Goal: Transaction & Acquisition: Download file/media

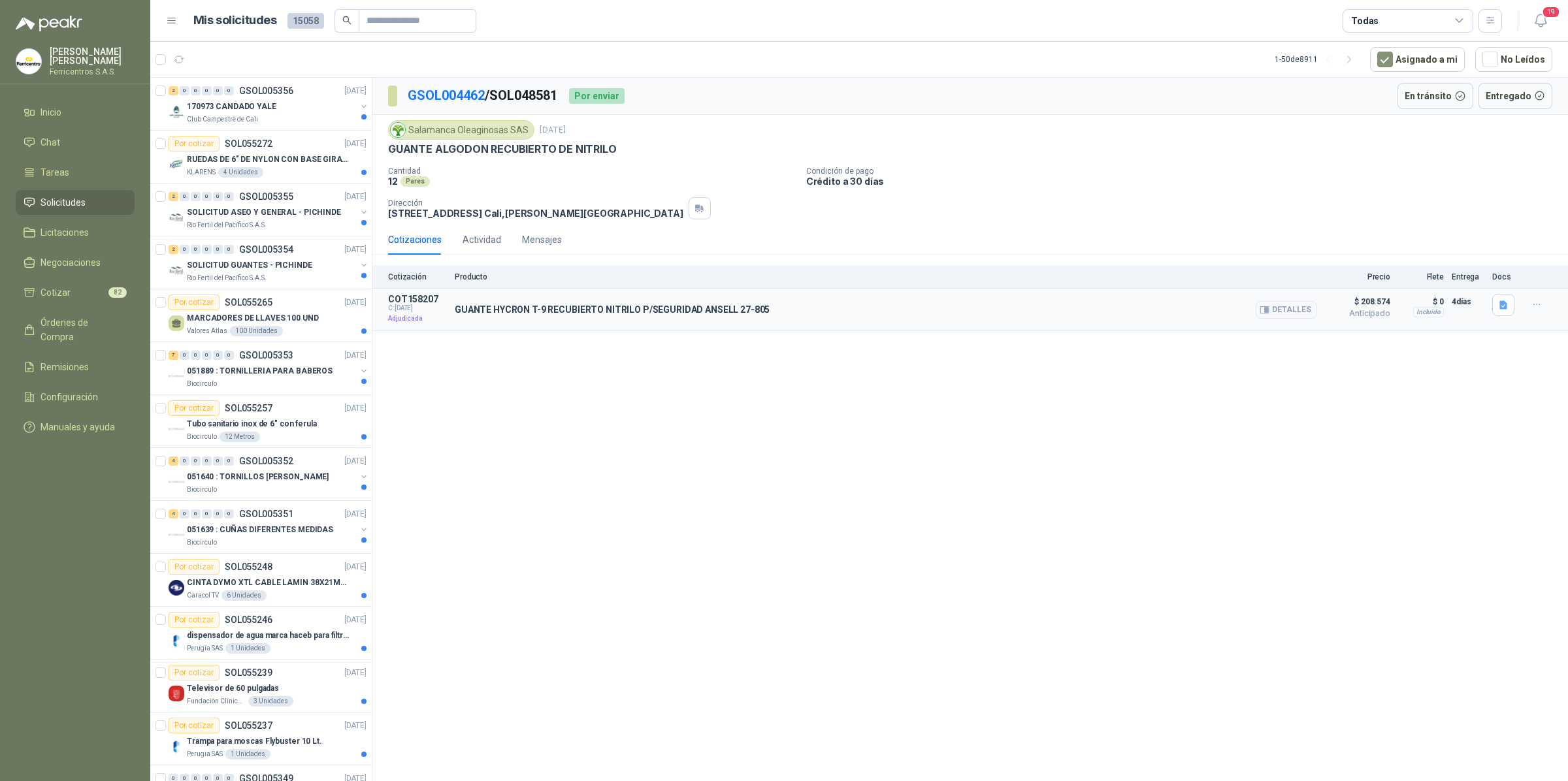
click at [602, 310] on p "GUANTE HYCRON T-9 RECUBIERTO NITRILO P/SEGURIDAD ANSELL 27-805" at bounding box center [612, 309] width 315 height 10
click at [1537, 302] on icon "button" at bounding box center [1537, 304] width 11 height 11
drag, startPoint x: 564, startPoint y: 94, endPoint x: 500, endPoint y: 95, distance: 64.0
click at [500, 95] on p "GSOL004462 / SOL048581" at bounding box center [483, 95] width 151 height 20
copy p "SOL048581"
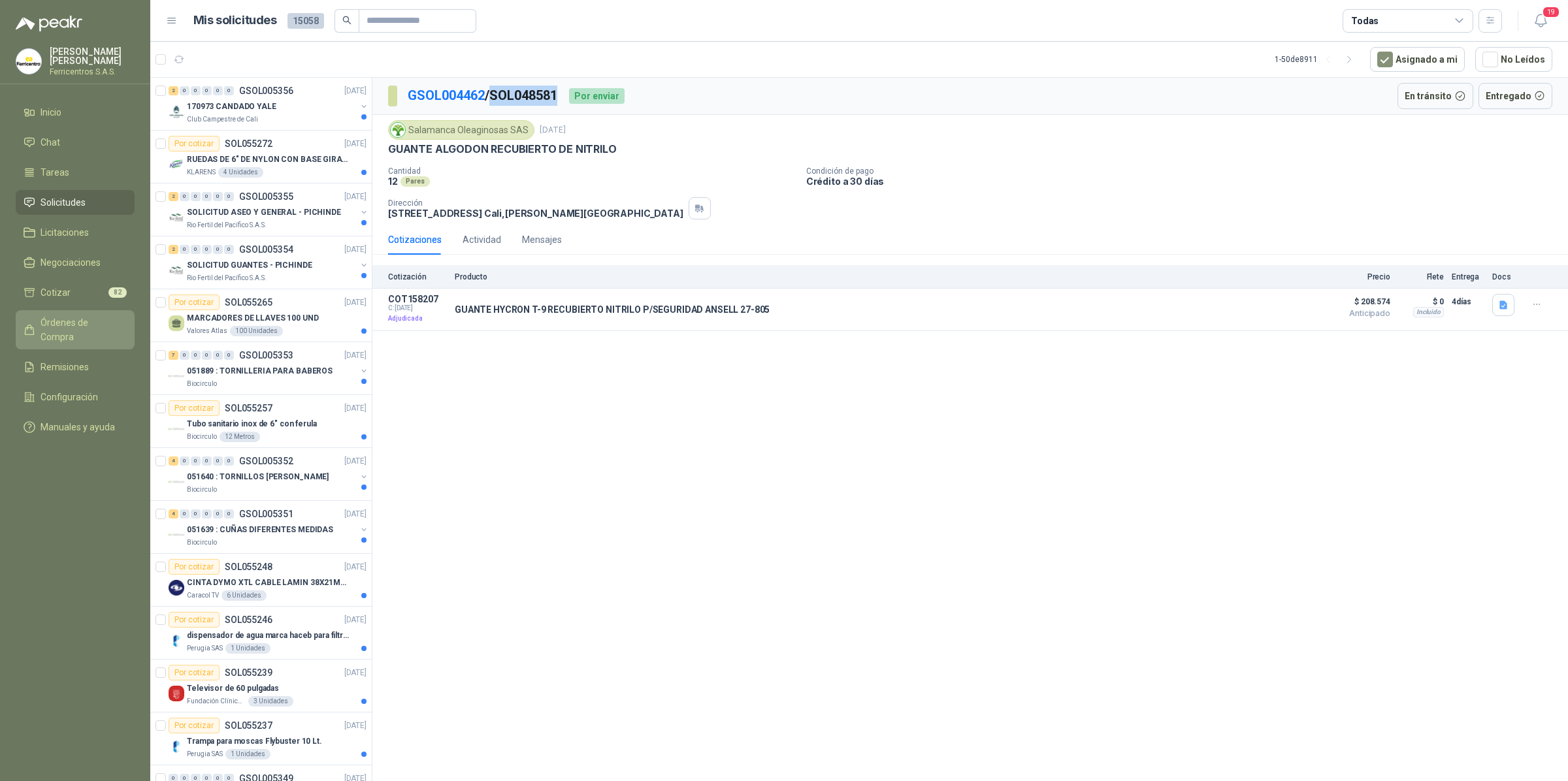
click at [91, 321] on span "Órdenes de Compra" at bounding box center [81, 330] width 82 height 29
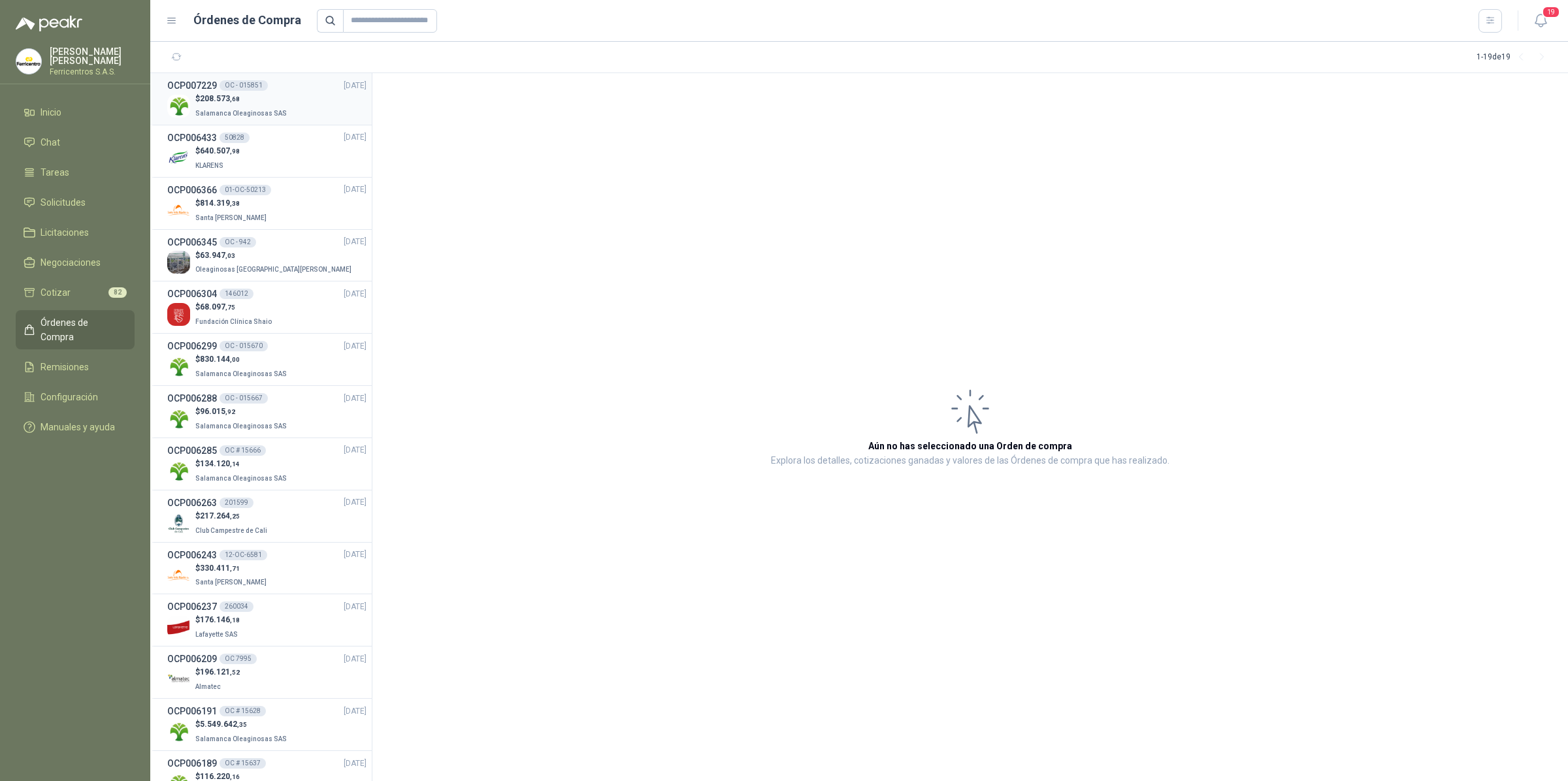
click at [259, 96] on p "$ 208.573 ,68" at bounding box center [242, 99] width 94 height 13
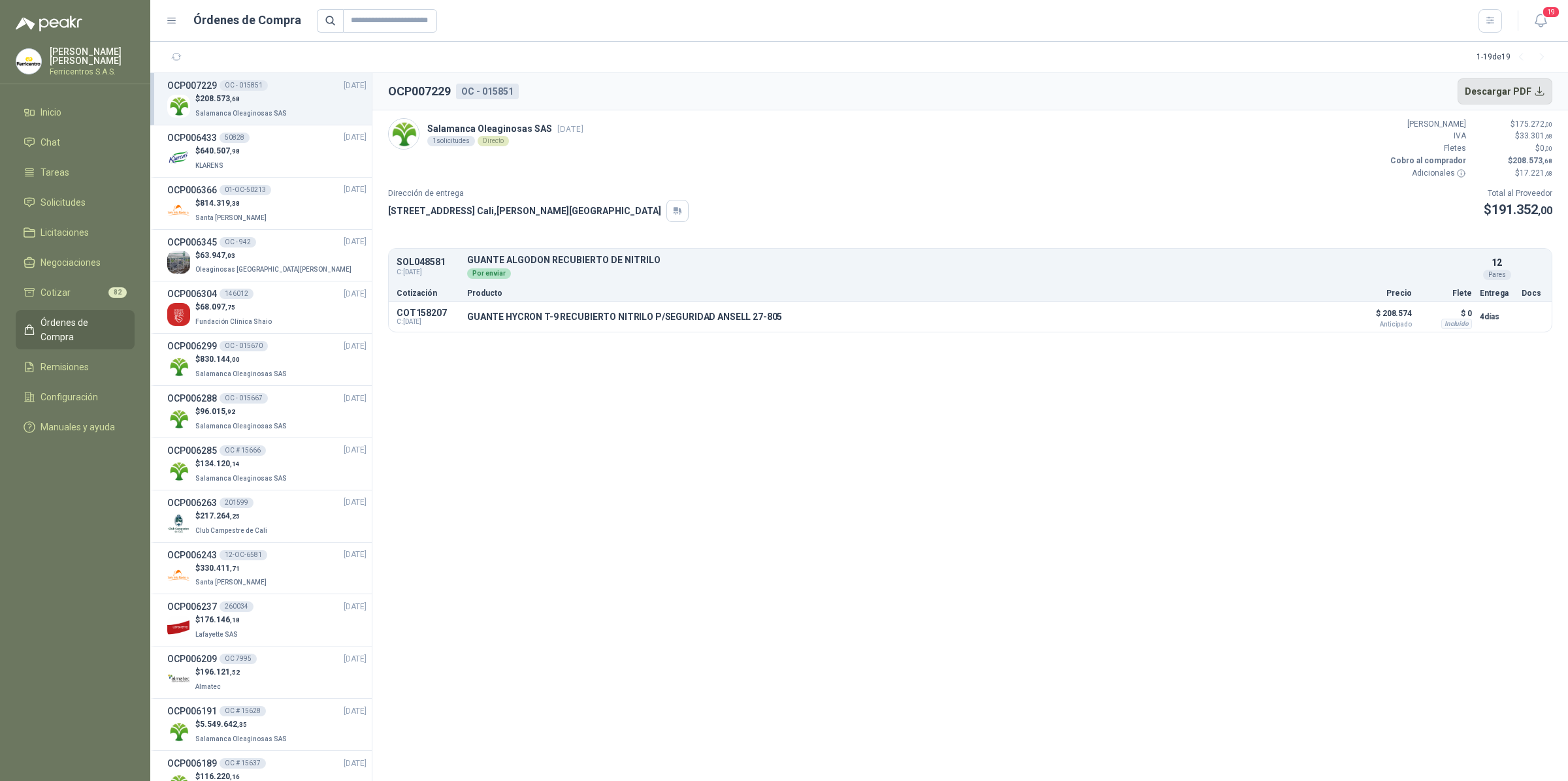
click at [1490, 100] on button "Descargar PDF" at bounding box center [1505, 91] width 95 height 26
